Goal: Task Accomplishment & Management: Manage account settings

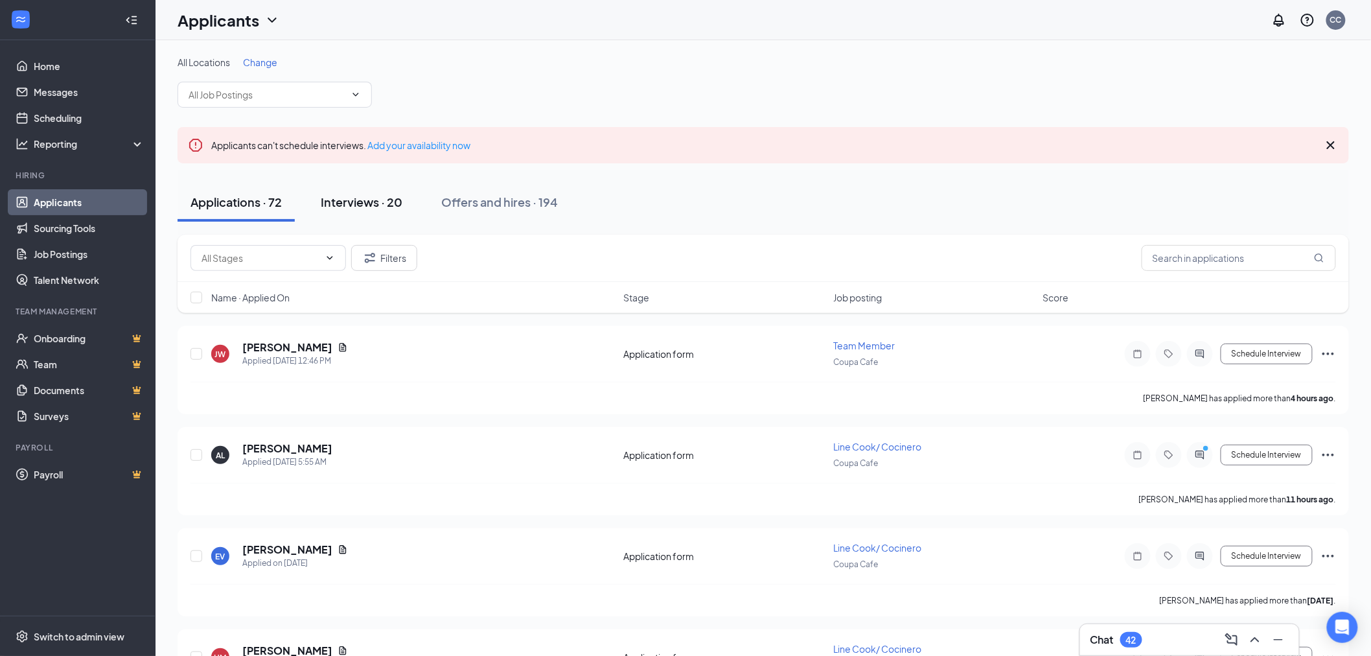
click at [385, 203] on div "Interviews · 20" at bounding box center [362, 202] width 82 height 16
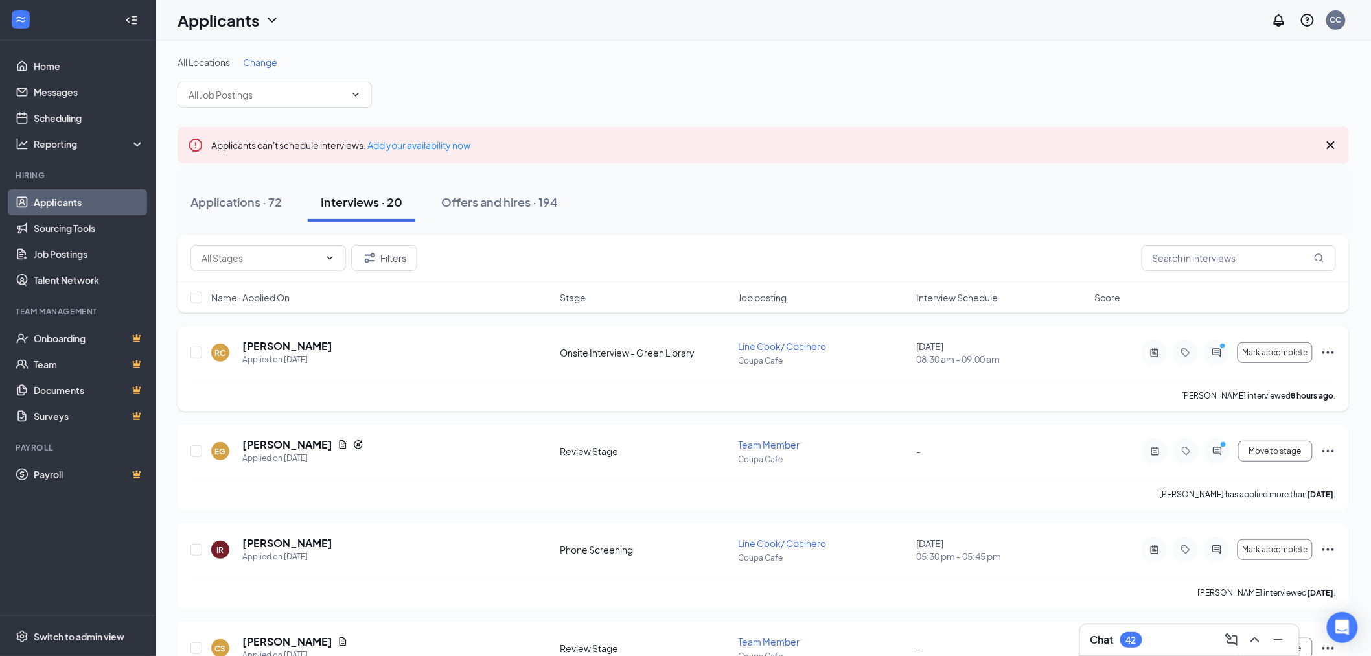
click at [295, 345] on h5 "[PERSON_NAME]" at bounding box center [287, 346] width 90 height 14
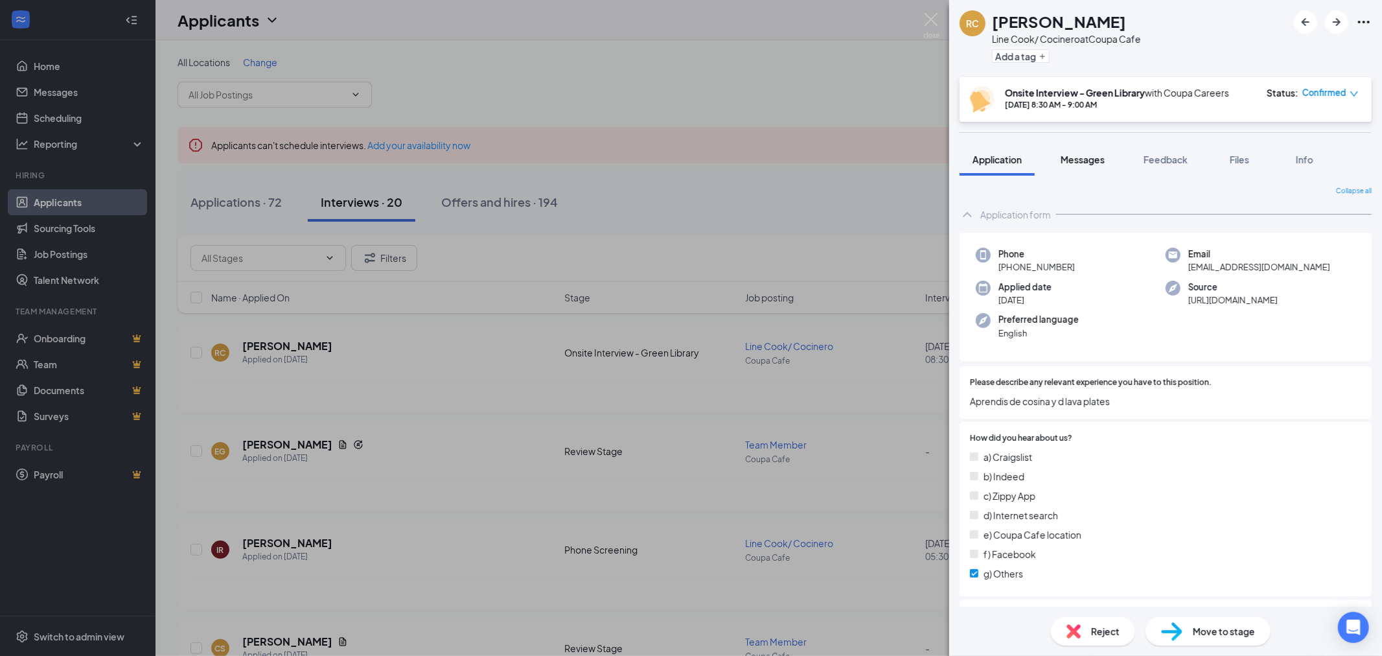
click at [1103, 159] on span "Messages" at bounding box center [1082, 160] width 44 height 12
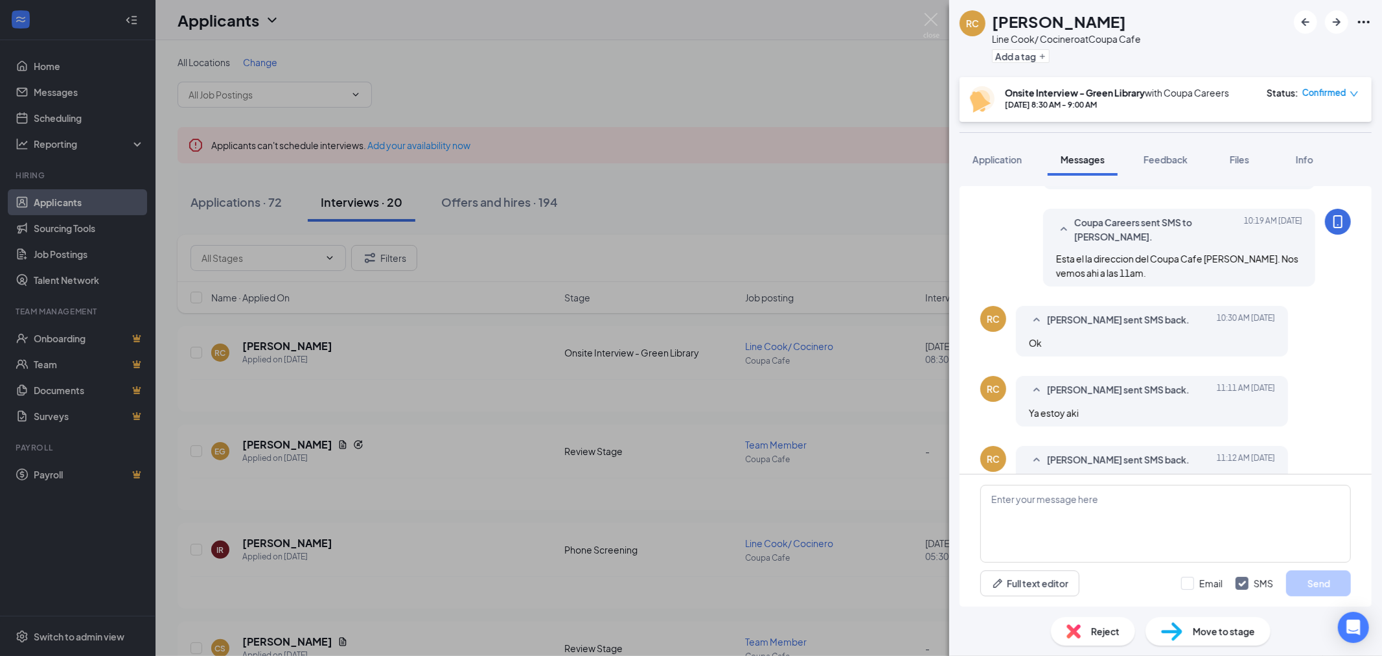
scroll to position [516, 0]
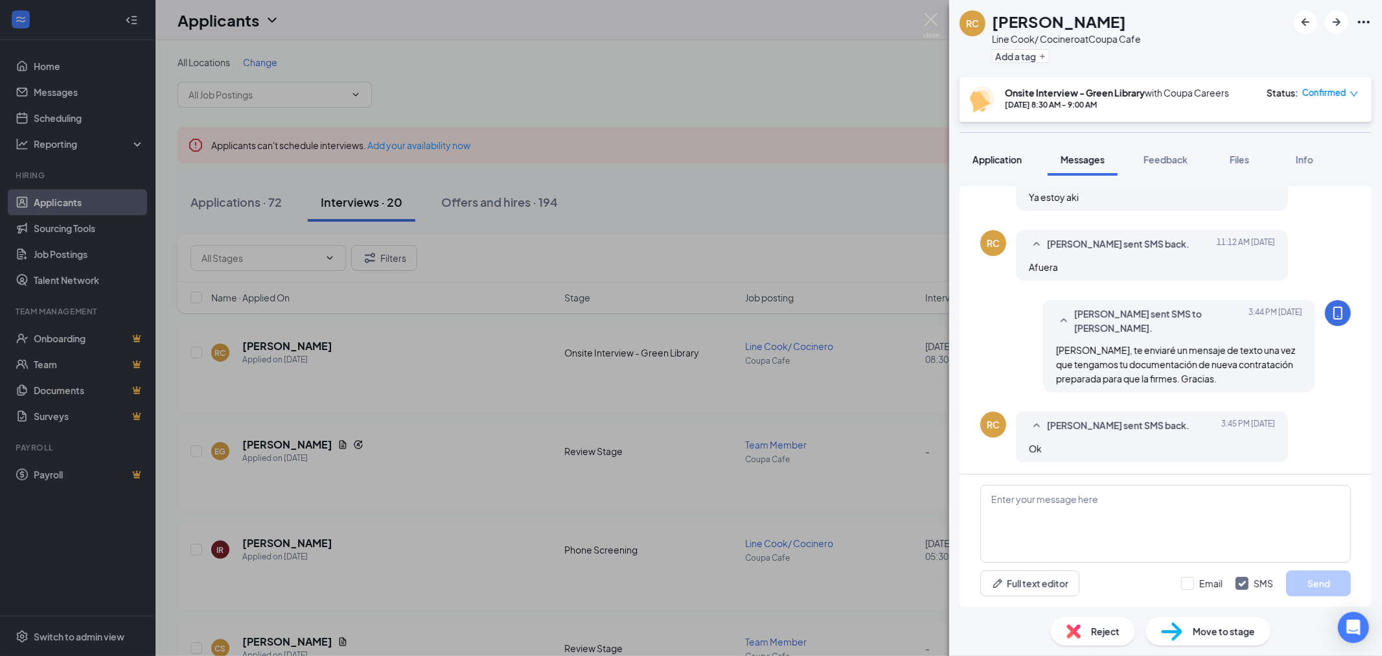
click at [1000, 167] on button "Application" at bounding box center [996, 159] width 75 height 32
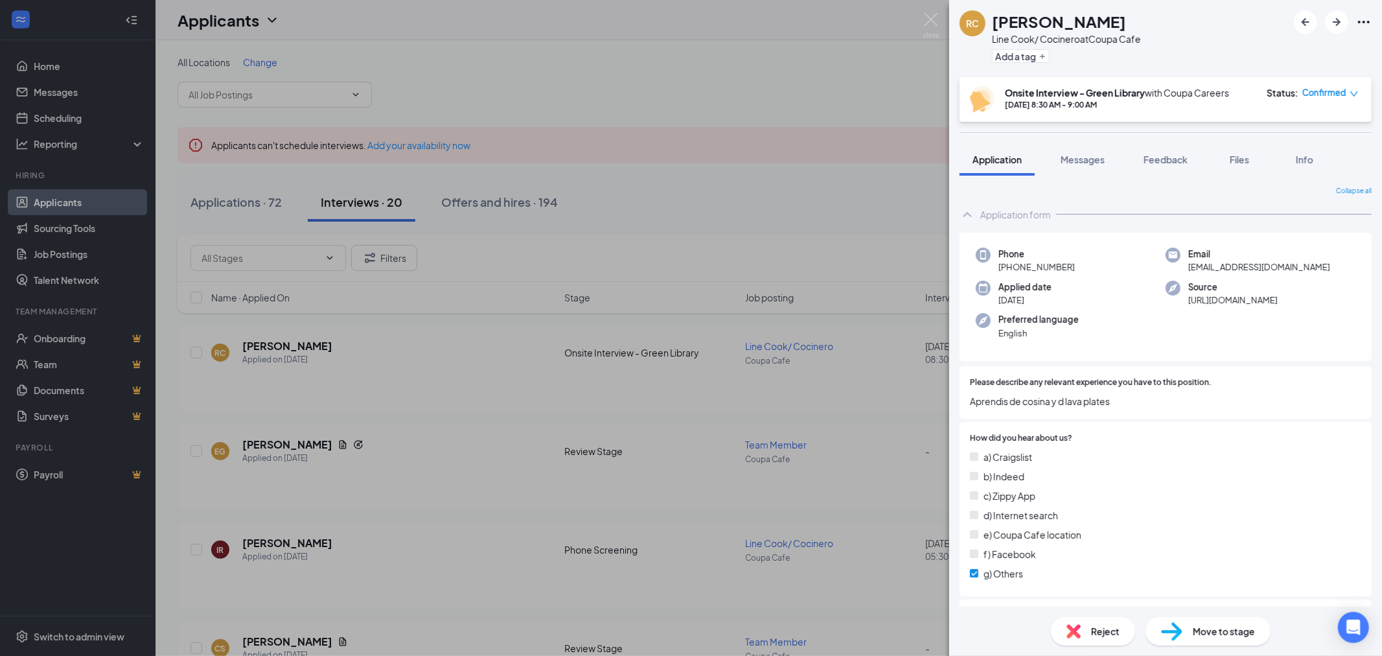
click at [1033, 400] on span "Aprendis de cosina y d lava plates" at bounding box center [1165, 401] width 391 height 14
